Goal: Task Accomplishment & Management: Use online tool/utility

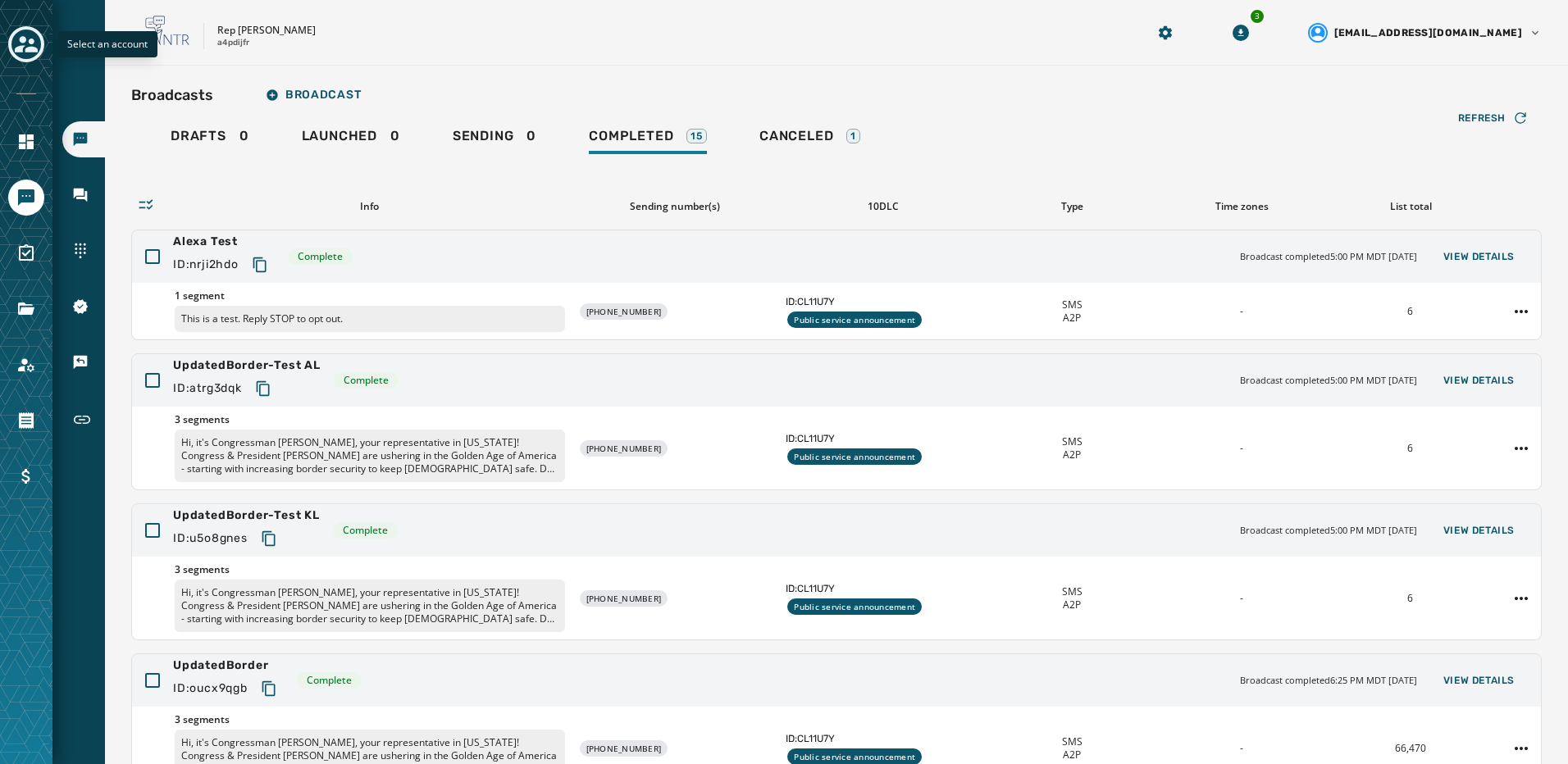
click at [28, 50] on icon "Toggle account select drawer" at bounding box center [27, 44] width 23 height 16
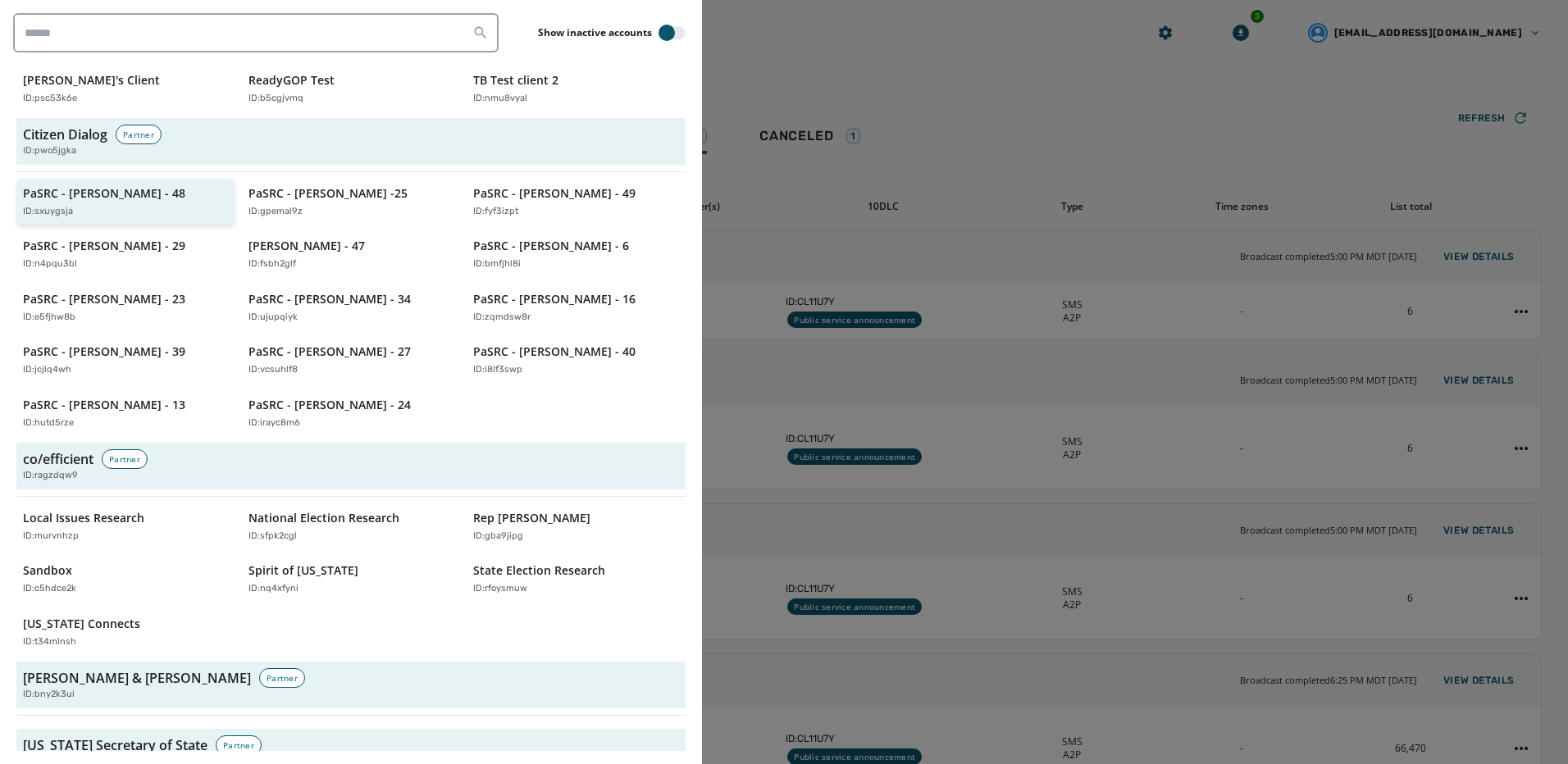
scroll to position [984, 0]
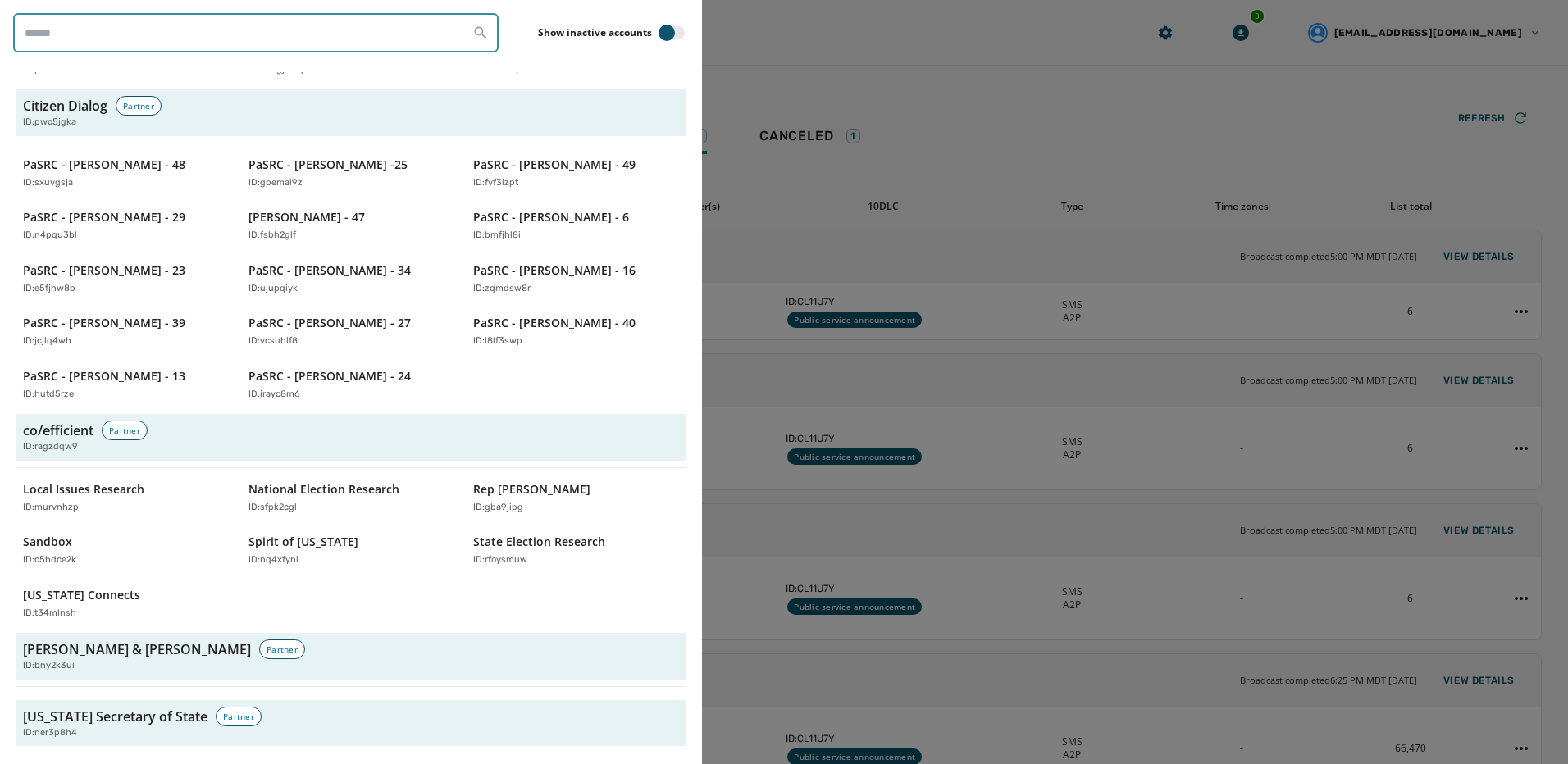
click at [111, 22] on input "search" at bounding box center [256, 33] width 485 height 40
type input "**********"
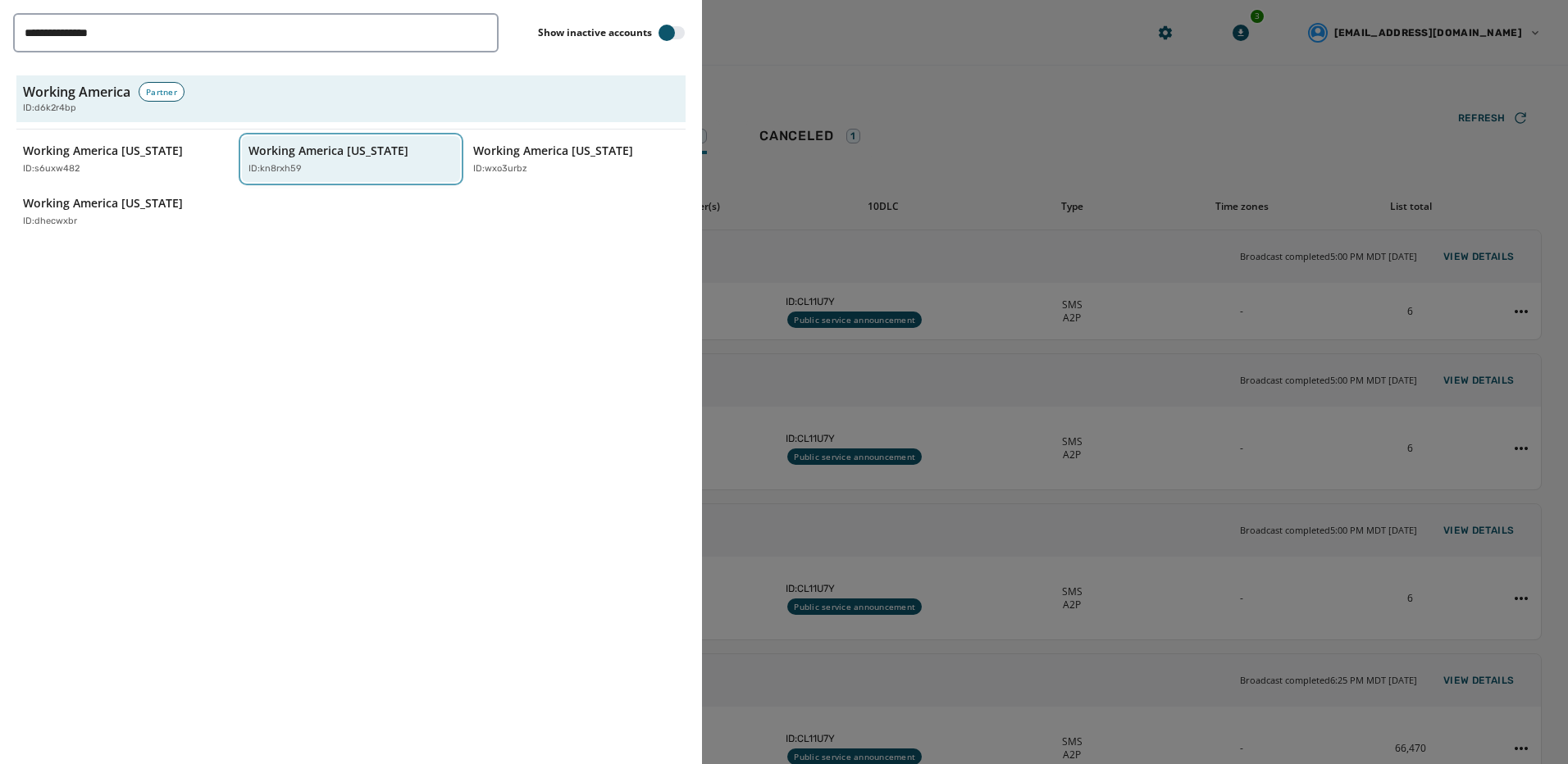
click at [301, 176] on button "Working America Ohio ID: kn8rxh59" at bounding box center [351, 159] width 219 height 46
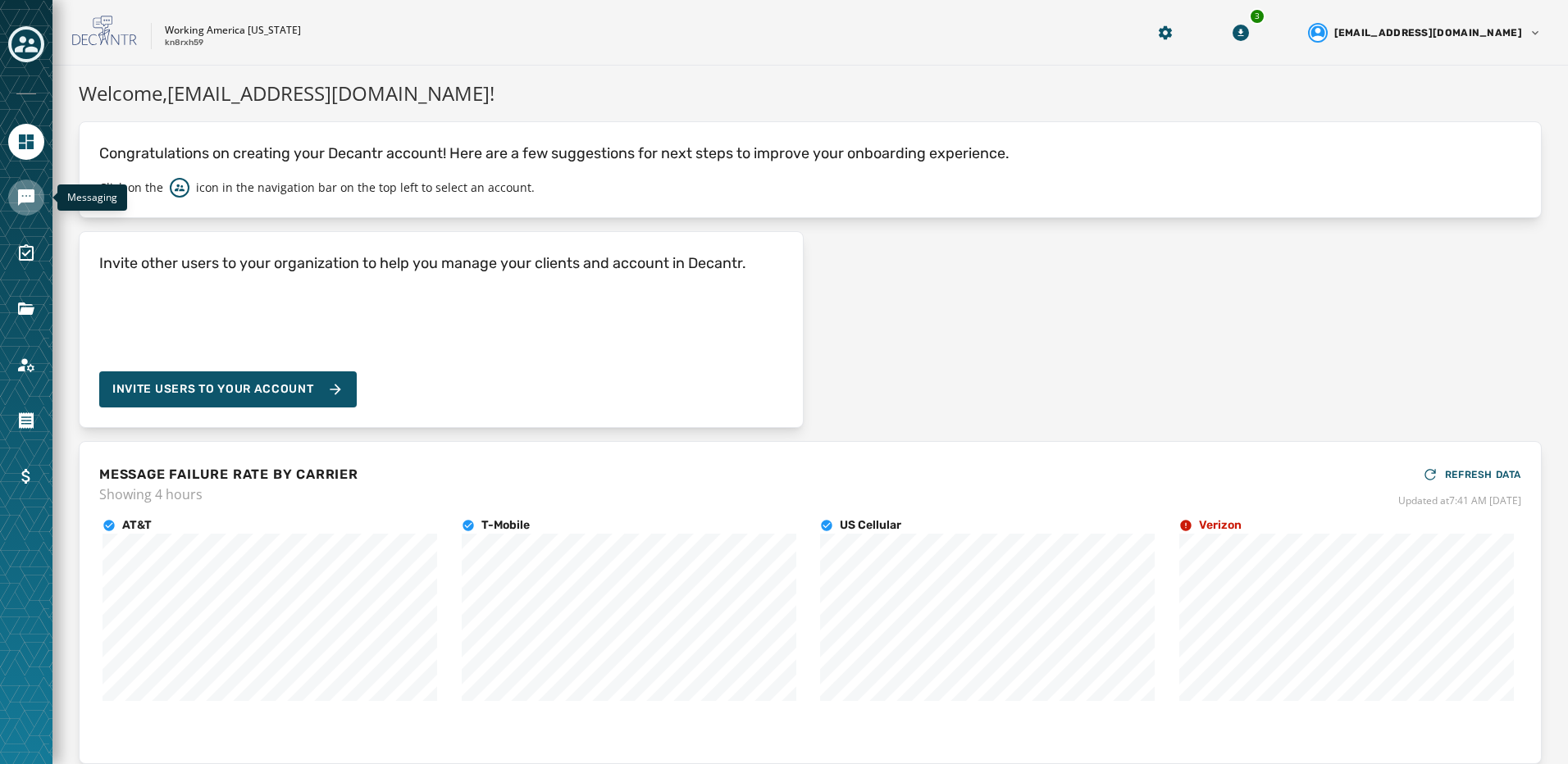
click at [20, 211] on link "Navigate to Messaging" at bounding box center [27, 197] width 36 height 36
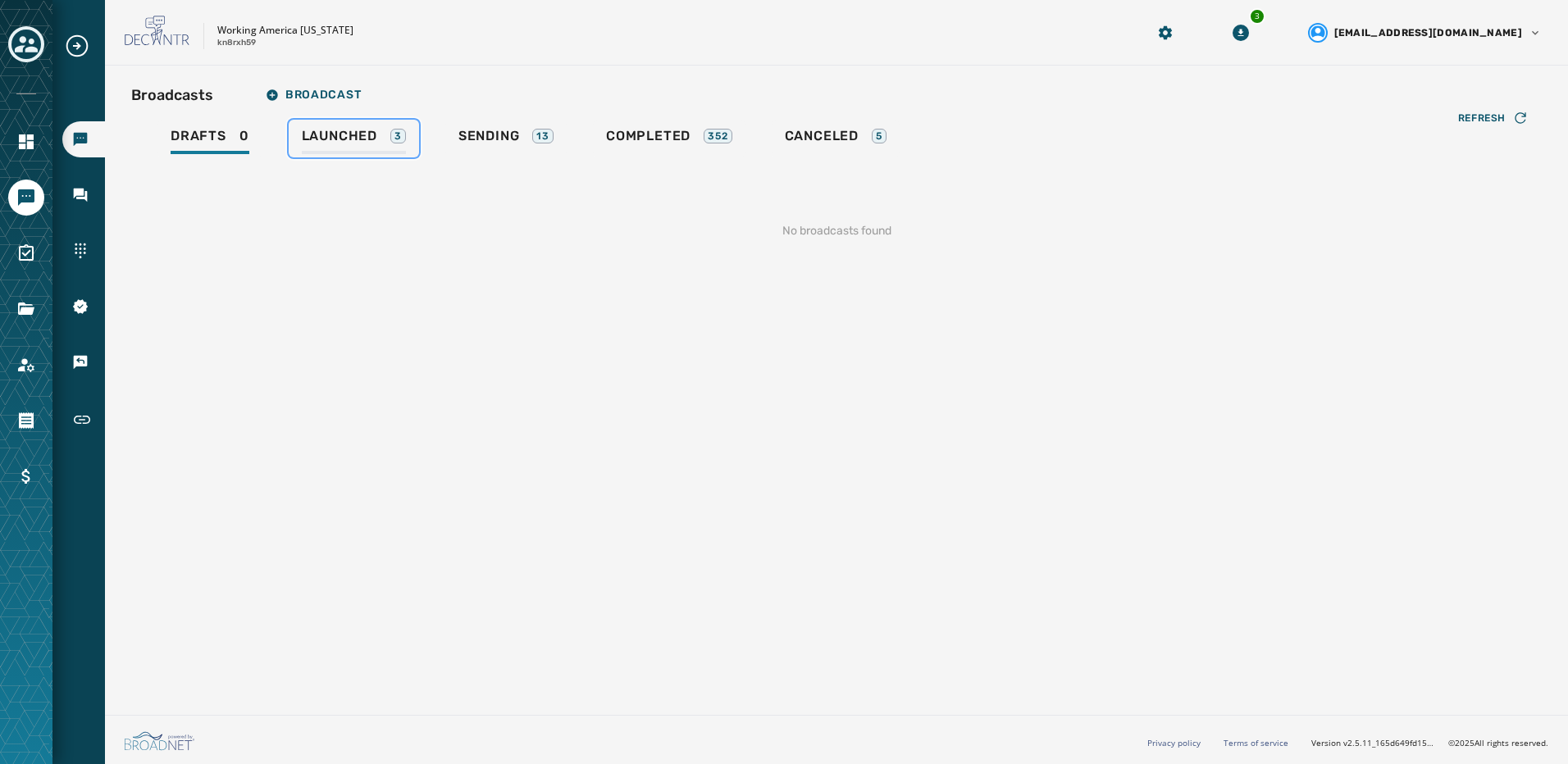
click at [363, 139] on span "Launched" at bounding box center [339, 136] width 76 height 16
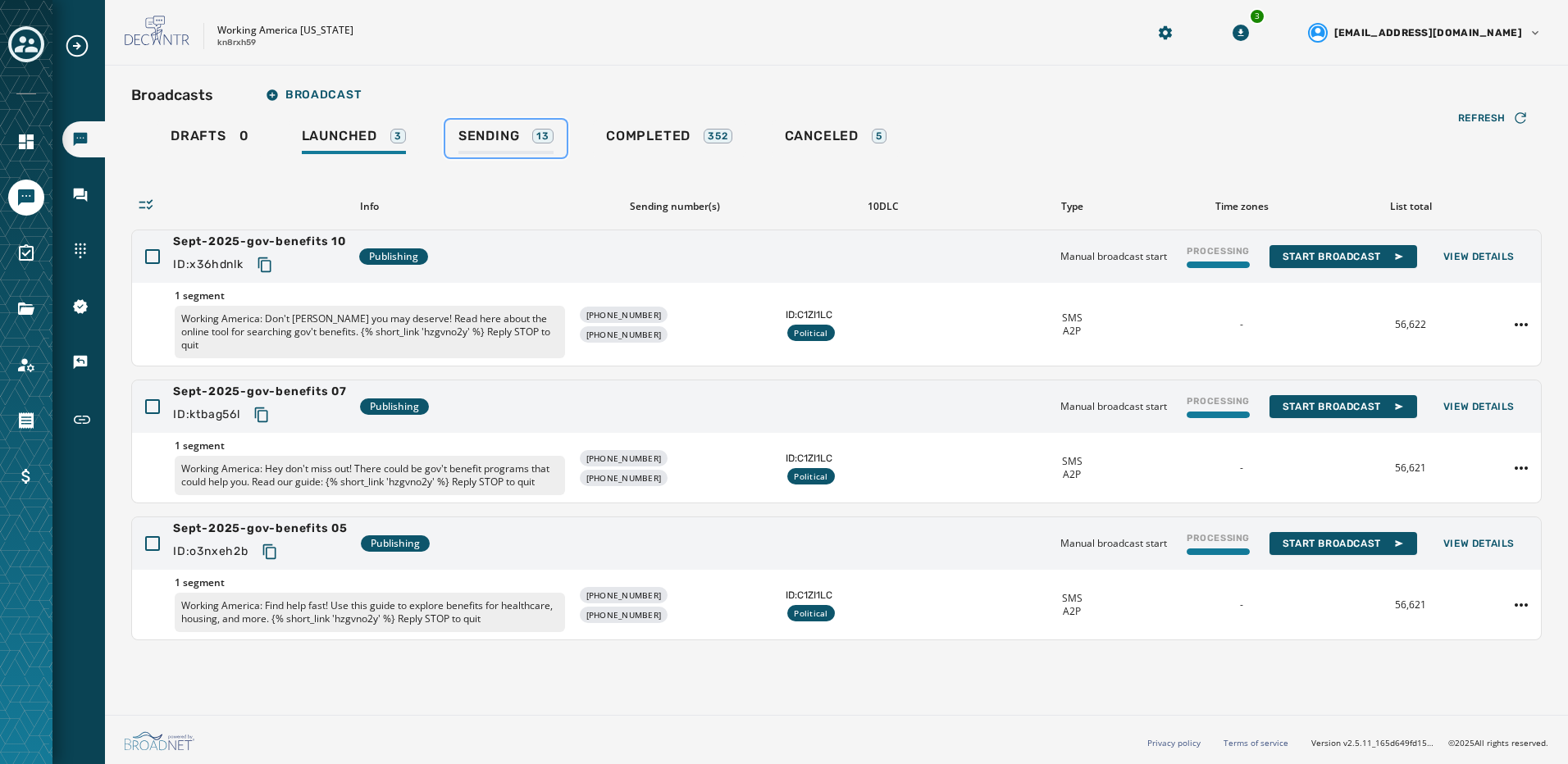
click at [459, 132] on span "Sending" at bounding box center [489, 136] width 62 height 16
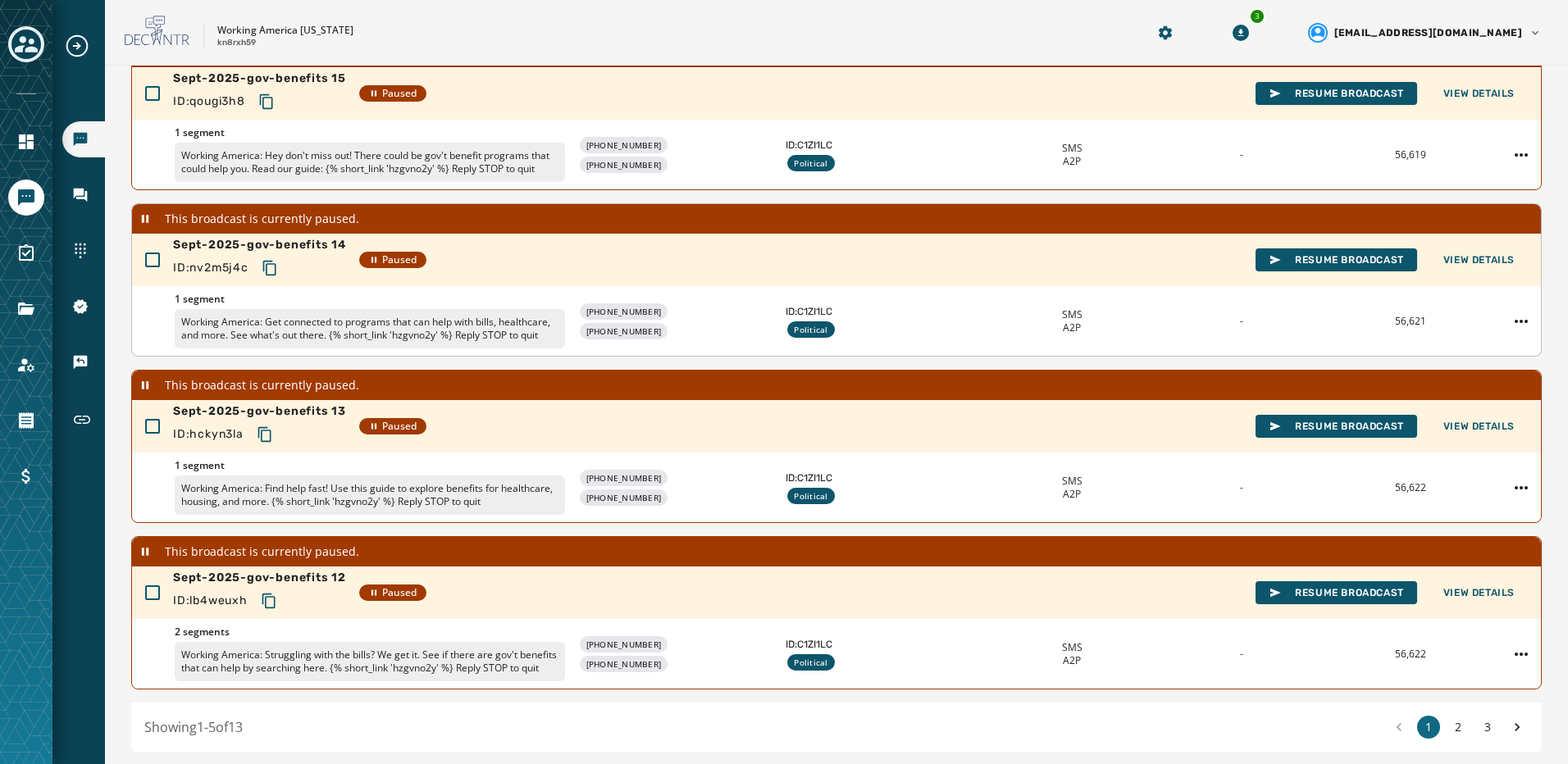
scroll to position [442, 0]
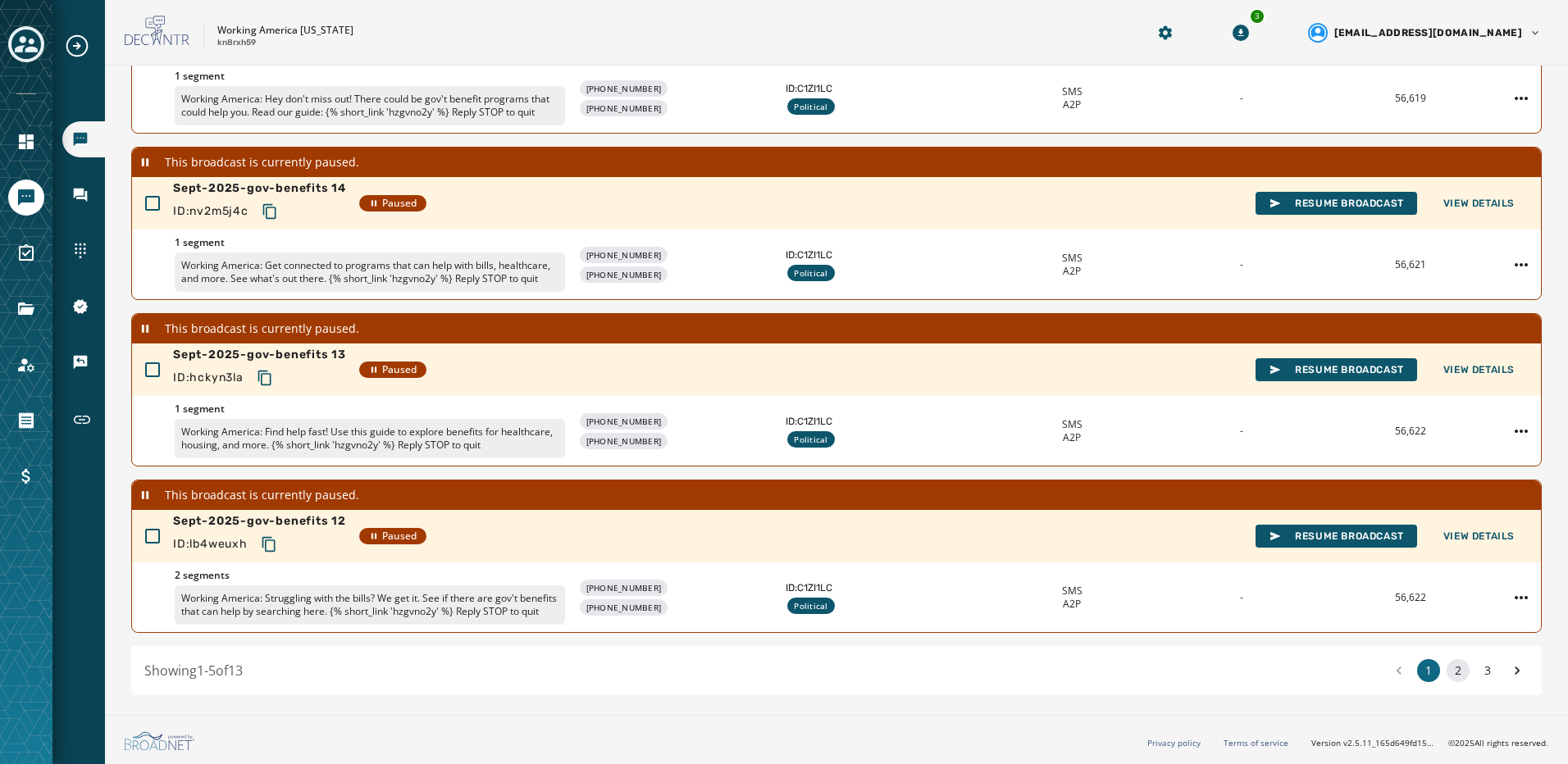
click at [1448, 669] on button "2" at bounding box center [1458, 670] width 23 height 23
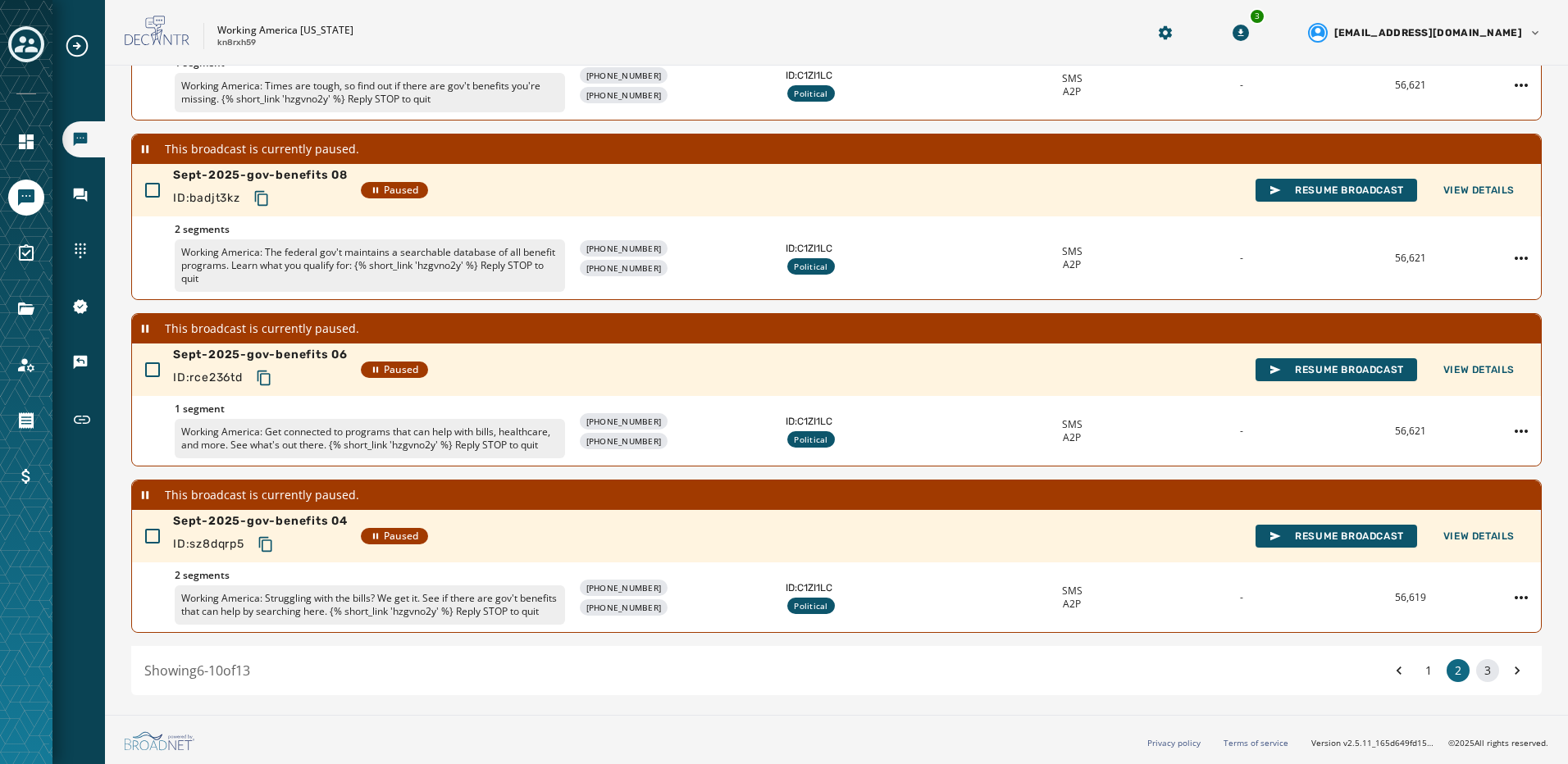
click at [1477, 668] on button "3" at bounding box center [1487, 670] width 23 height 23
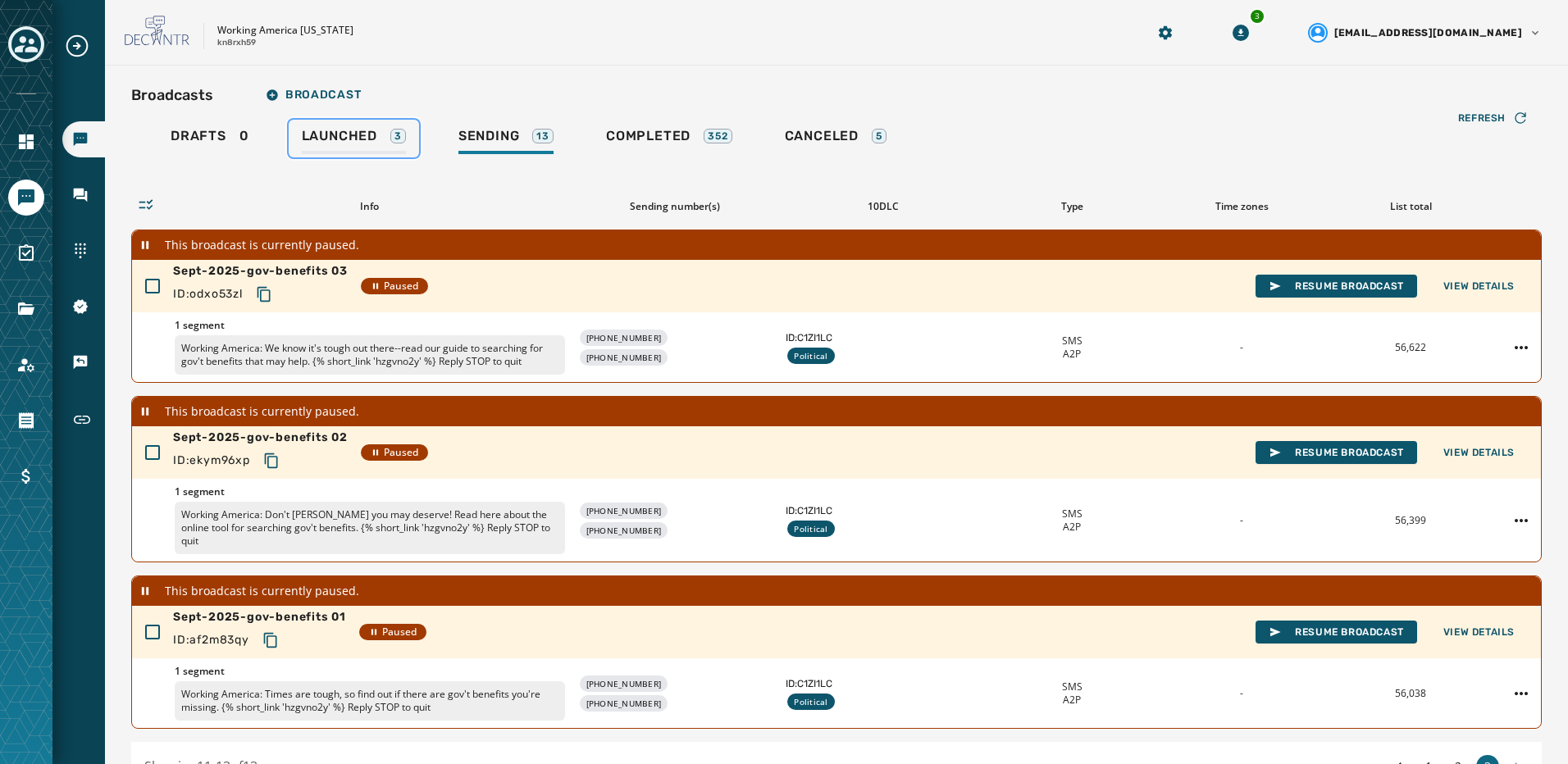
click at [368, 155] on link "Launched 3" at bounding box center [354, 138] width 131 height 38
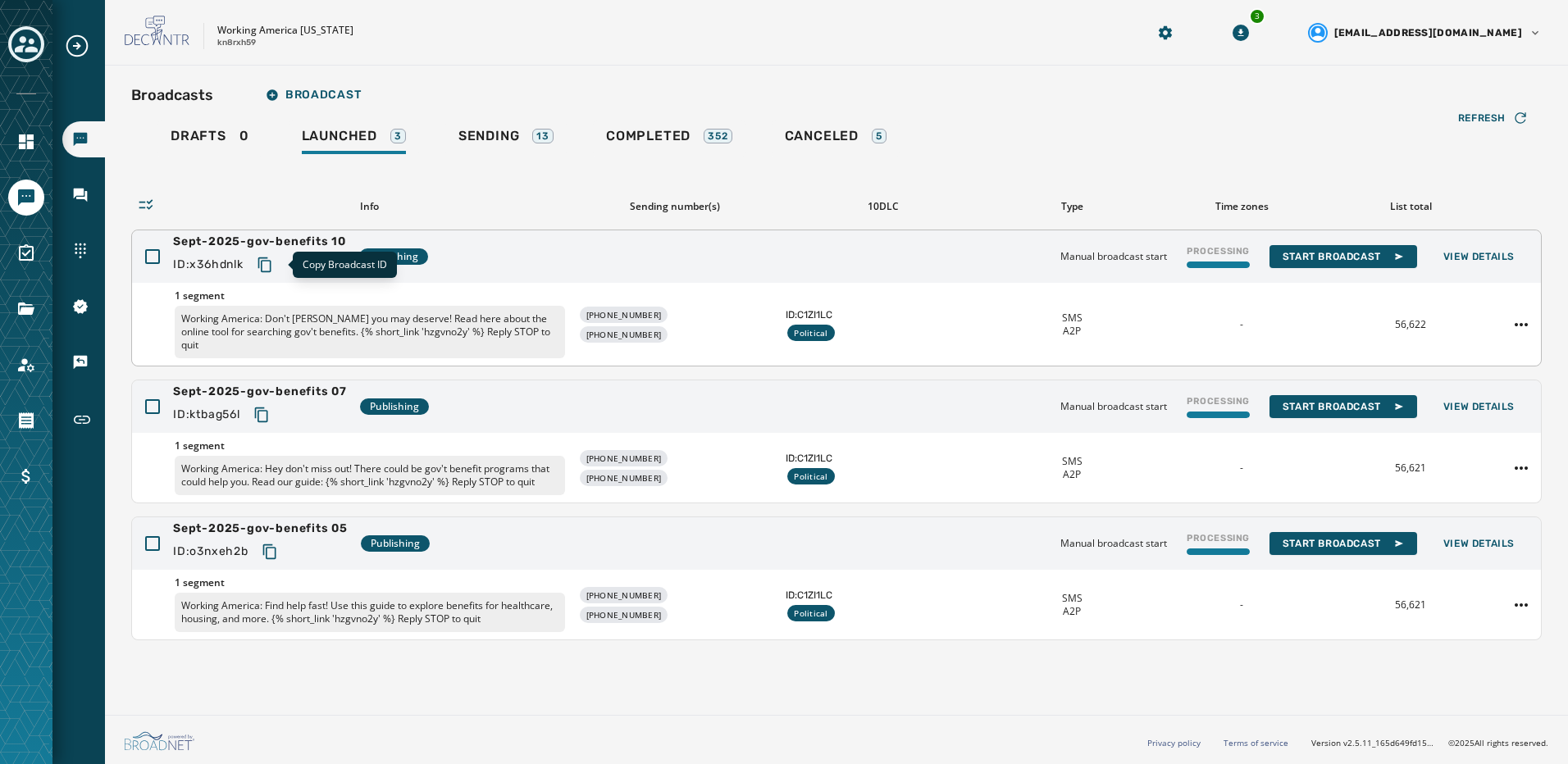
click at [270, 265] on icon "Copy text to clipboard" at bounding box center [264, 264] width 16 height 16
click at [270, 407] on icon "Copy text to clipboard" at bounding box center [261, 414] width 16 height 16
click at [266, 544] on icon "Copy text to clipboard" at bounding box center [269, 552] width 13 height 15
